Goal: Task Accomplishment & Management: Use online tool/utility

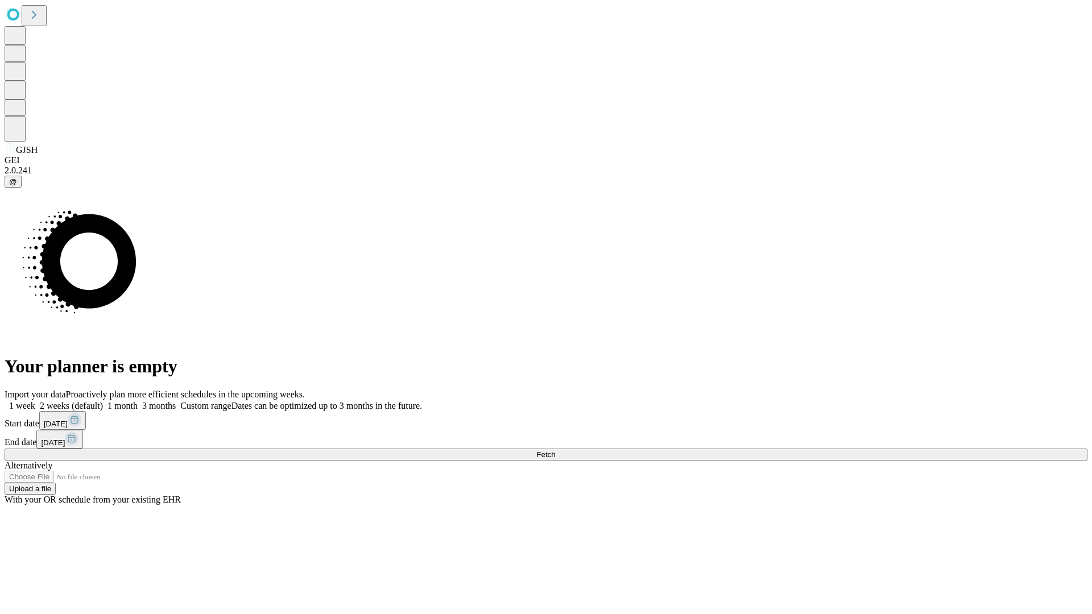
click at [555, 450] on span "Fetch" at bounding box center [545, 454] width 19 height 9
